Goal: Information Seeking & Learning: Learn about a topic

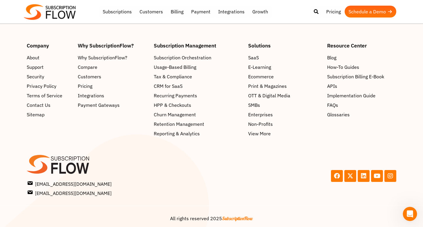
scroll to position [2897, 0]
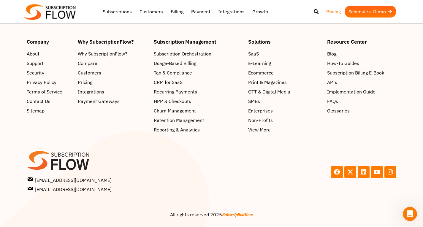
click at [333, 9] on link "Pricing" at bounding box center [333, 12] width 22 height 12
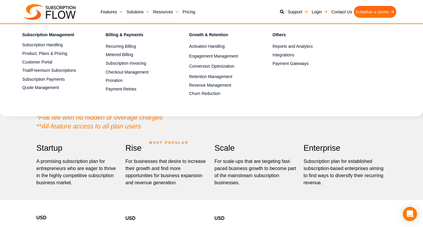
click at [119, 7] on link "Features" at bounding box center [112, 12] width 26 height 12
click at [348, 81] on ul "Subscription Management Subscription Handling Product, Plans & Pricing Increase…" at bounding box center [214, 60] width 417 height 73
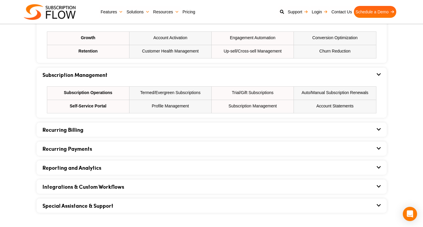
scroll to position [416, 0]
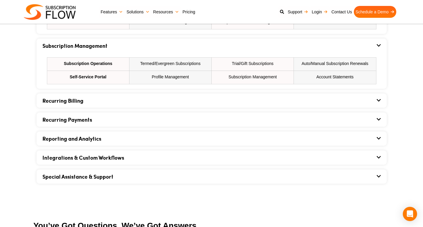
click at [263, 96] on div "Recurring Billing" at bounding box center [211, 100] width 338 height 14
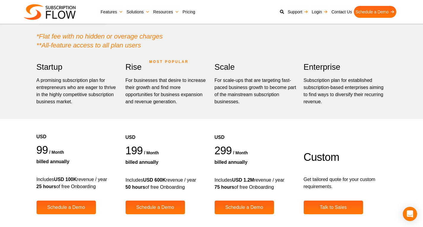
scroll to position [0, 0]
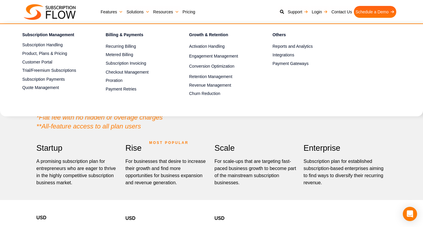
click at [111, 12] on link "Features" at bounding box center [112, 12] width 26 height 12
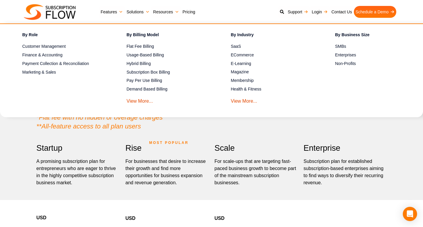
click at [140, 12] on link "Solutions" at bounding box center [138, 12] width 27 height 12
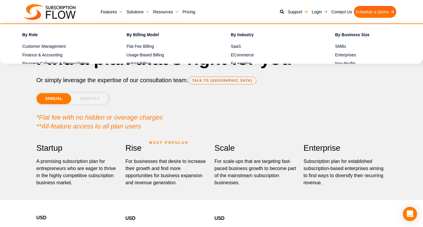
click at [134, 12] on link "Solutions" at bounding box center [138, 12] width 27 height 12
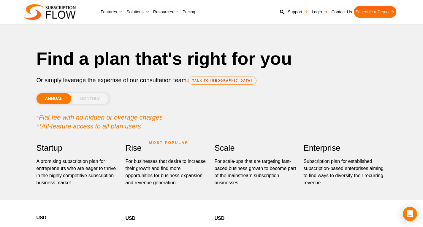
drag, startPoint x: 122, startPoint y: 0, endPoint x: 333, endPoint y: 116, distance: 240.3
click at [334, 115] on p "*Flat fee with no hidden or overage charges **All-feature access to all plan us…" at bounding box center [212, 122] width 350 height 18
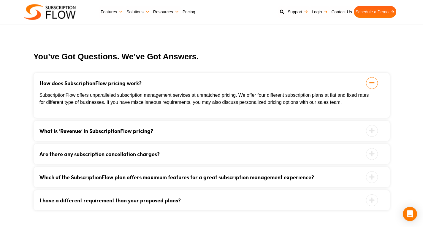
scroll to position [801, 0]
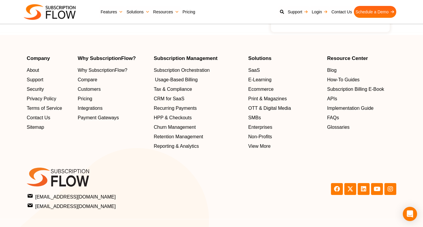
scroll to position [1025, 0]
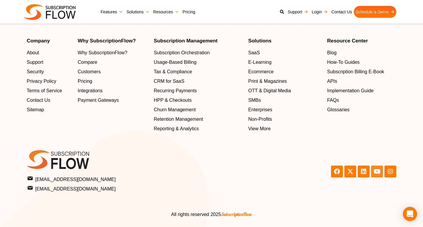
click at [376, 174] on icon at bounding box center [377, 171] width 6 height 6
